Goal: Navigation & Orientation: Find specific page/section

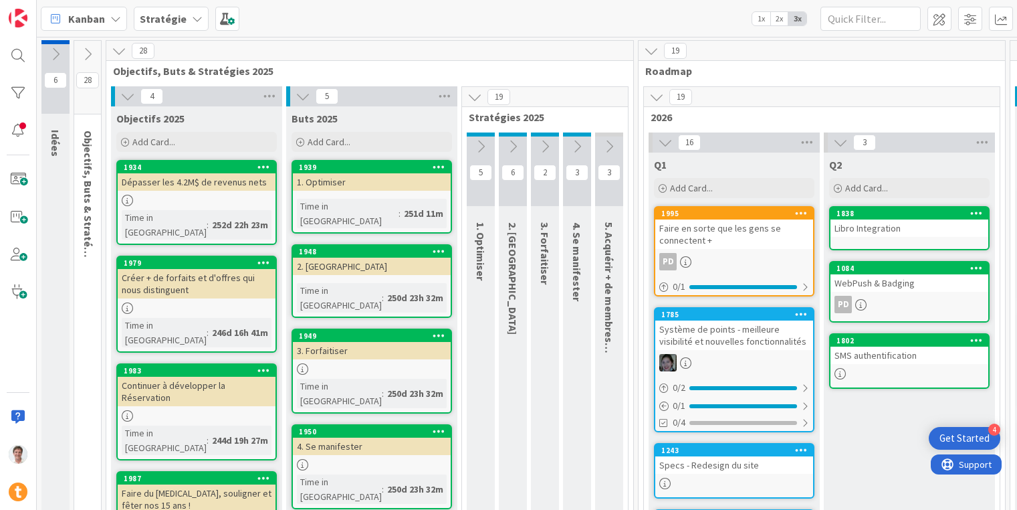
click at [177, 26] on div "Stratégie" at bounding box center [171, 19] width 75 height 24
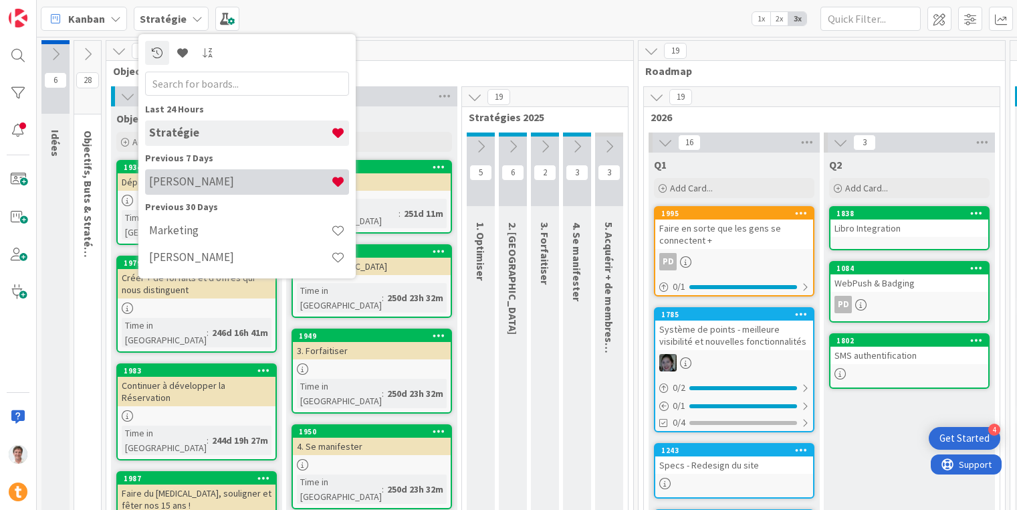
click at [185, 183] on h4 "[PERSON_NAME]" at bounding box center [240, 181] width 182 height 13
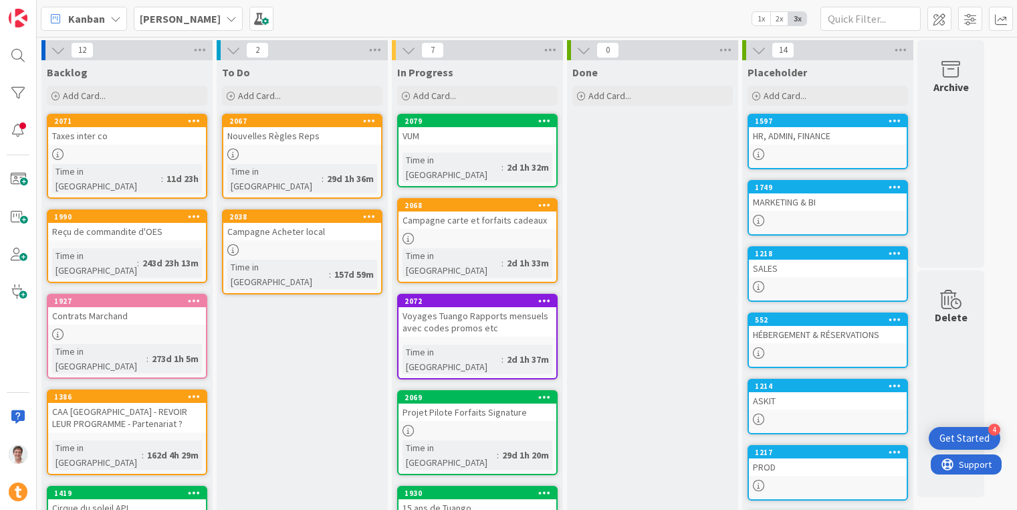
click at [791, 202] on div "MARKETING & BI" at bounding box center [828, 201] width 158 height 17
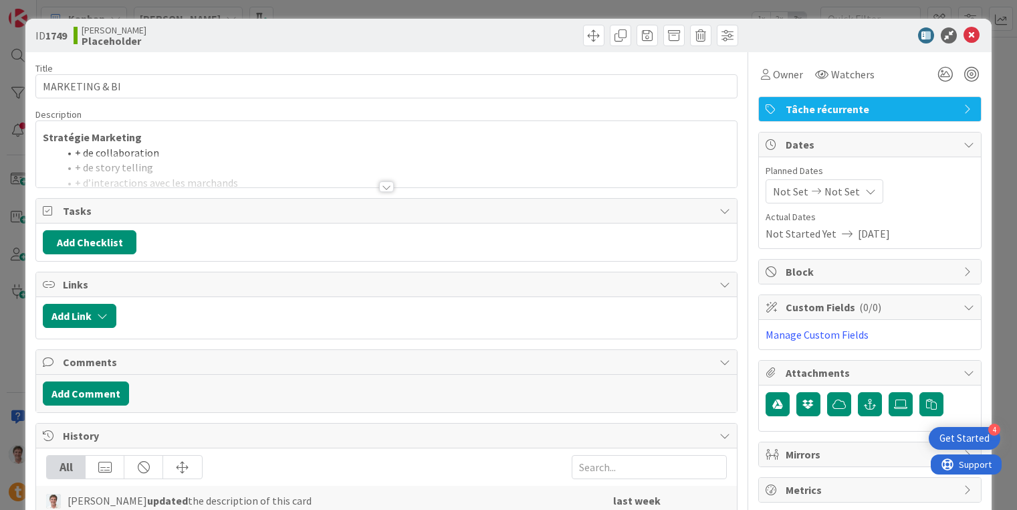
click at [382, 185] on div at bounding box center [386, 186] width 15 height 11
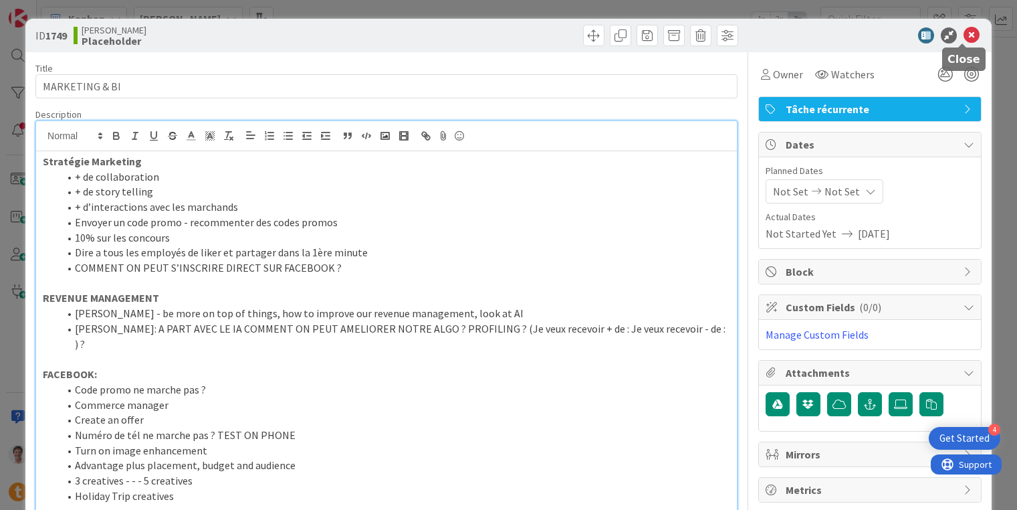
click at [965, 37] on icon at bounding box center [972, 35] width 16 height 16
